Goal: Information Seeking & Learning: Learn about a topic

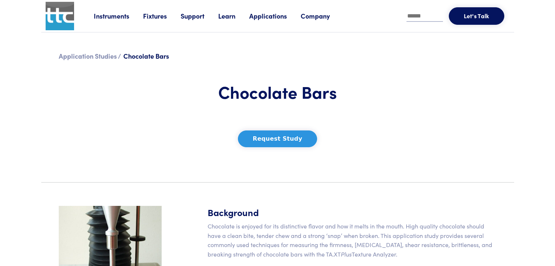
scroll to position [1, 0]
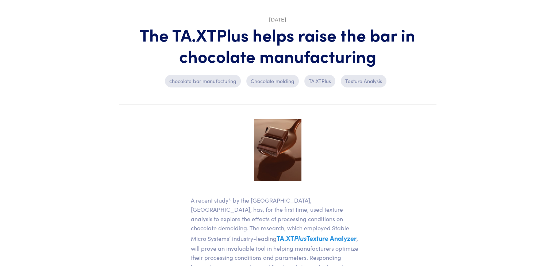
scroll to position [56, 0]
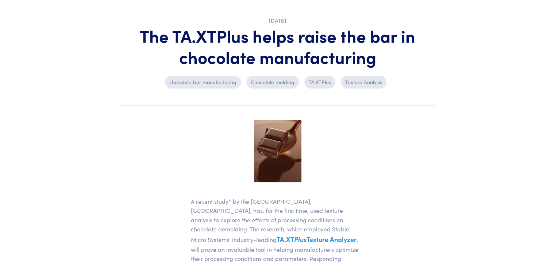
click at [363, 81] on p "Texture Analysis" at bounding box center [364, 82] width 46 height 12
click at [366, 86] on p "Texture Analysis" at bounding box center [364, 82] width 46 height 12
click at [366, 82] on p "Texture Analysis" at bounding box center [364, 82] width 46 height 12
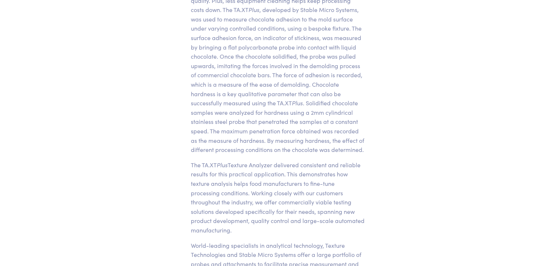
scroll to position [455, 0]
